Goal: Navigation & Orientation: Find specific page/section

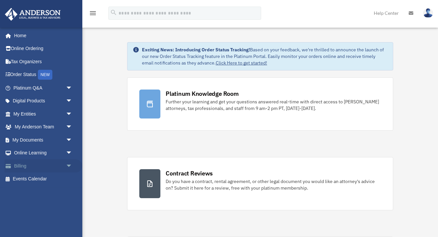
click at [38, 163] on link "Billing arrow_drop_down" at bounding box center [44, 165] width 78 height 13
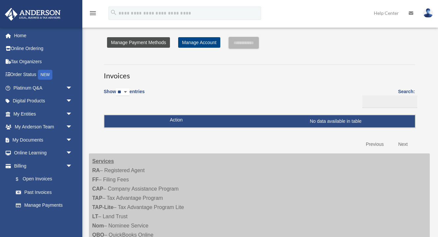
click at [153, 43] on link "Manage Payment Methods" at bounding box center [138, 42] width 63 height 11
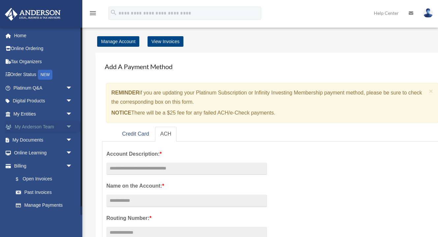
click at [63, 126] on link "My Anderson Team arrow_drop_down" at bounding box center [44, 127] width 78 height 13
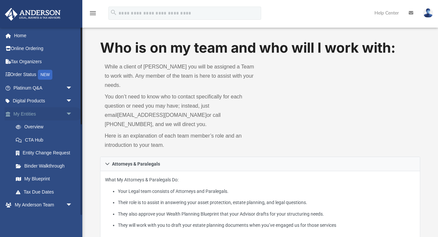
click at [48, 115] on link "My Entities arrow_drop_down" at bounding box center [44, 113] width 78 height 13
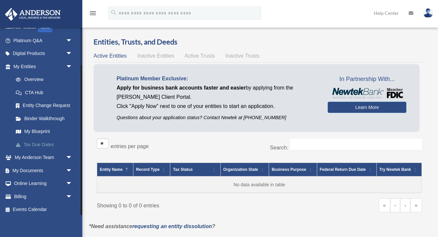
scroll to position [47, 0]
click at [35, 194] on link "Billing arrow_drop_down" at bounding box center [44, 196] width 78 height 13
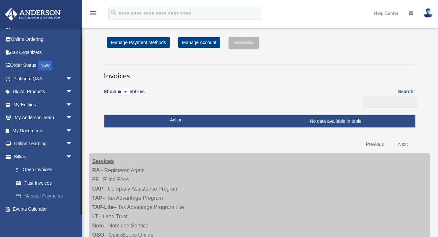
scroll to position [9, 0]
click at [41, 167] on link "$ Open Invoices" at bounding box center [45, 171] width 73 height 14
click at [42, 192] on link "Manage Payments" at bounding box center [45, 196] width 73 height 13
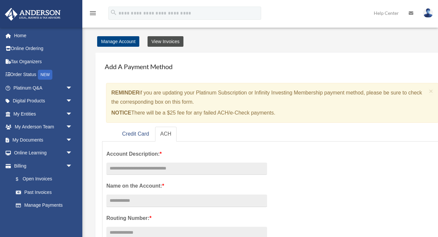
click at [164, 41] on link "View Invoices" at bounding box center [166, 41] width 36 height 11
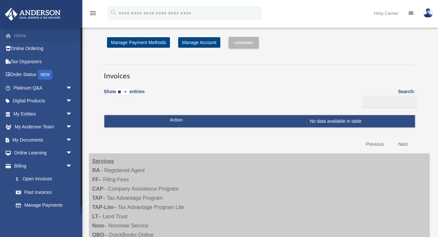
click at [22, 35] on link "Home" at bounding box center [44, 35] width 78 height 13
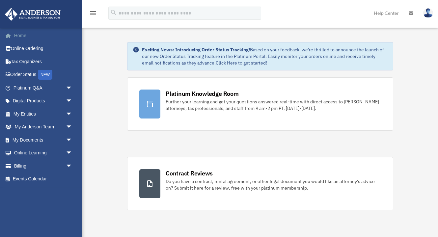
click at [29, 39] on link "Home" at bounding box center [44, 35] width 78 height 13
click at [51, 89] on link "Platinum Q&A arrow_drop_down" at bounding box center [44, 87] width 78 height 13
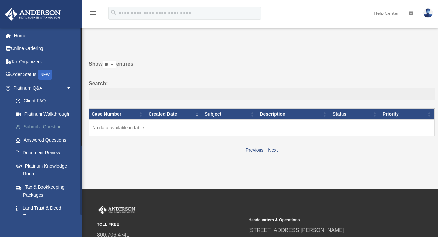
click at [52, 126] on link "Submit a Question" at bounding box center [45, 127] width 73 height 13
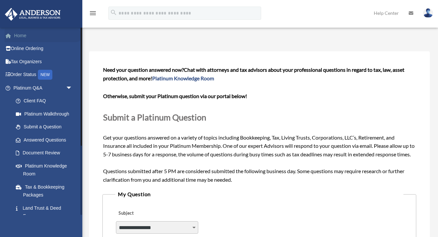
click at [21, 35] on link "Home" at bounding box center [44, 35] width 78 height 13
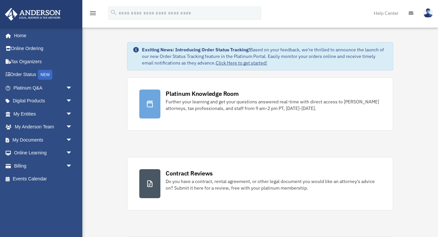
click at [429, 14] on img at bounding box center [428, 13] width 10 height 10
